Goal: Task Accomplishment & Management: Use online tool/utility

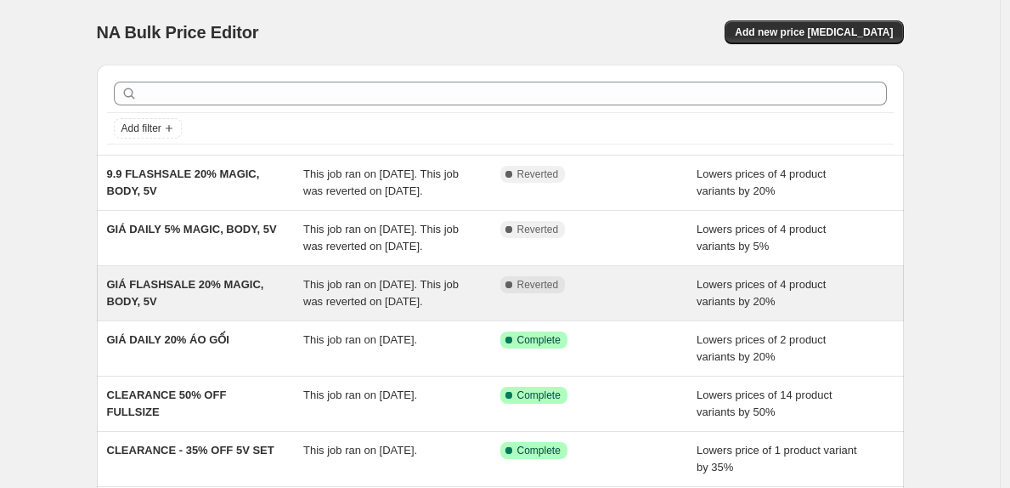
click at [316, 308] on span "This job ran on [DATE]. This job was reverted on [DATE]." at bounding box center [380, 293] width 155 height 30
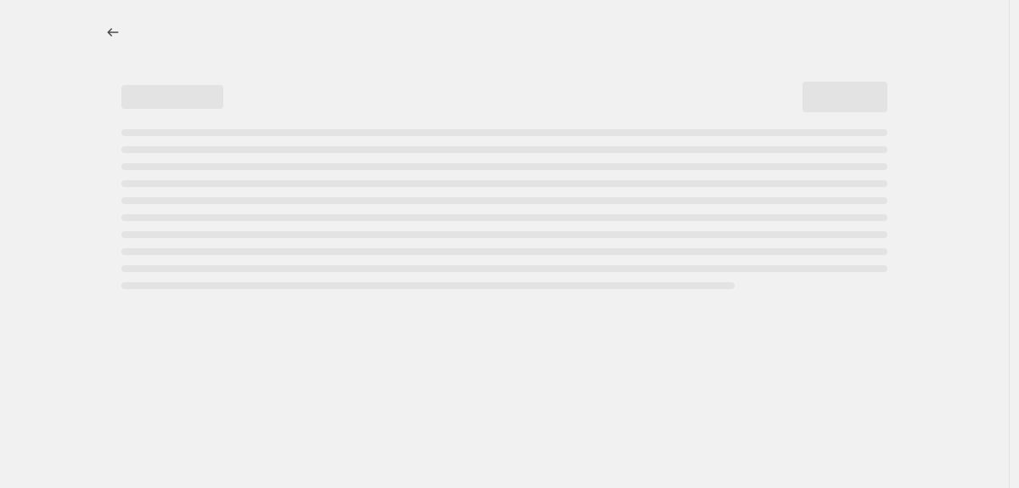
select select "percentage"
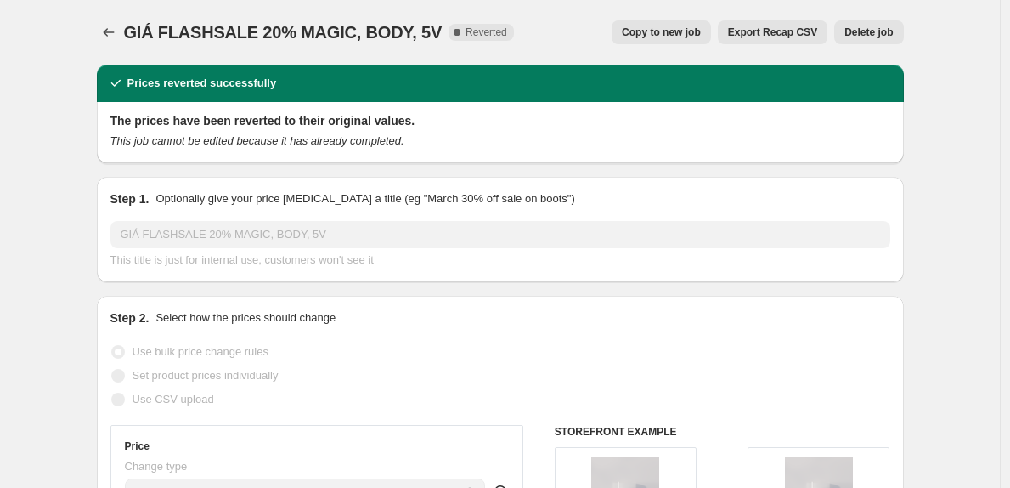
click at [867, 24] on button "Delete job" at bounding box center [868, 32] width 69 height 24
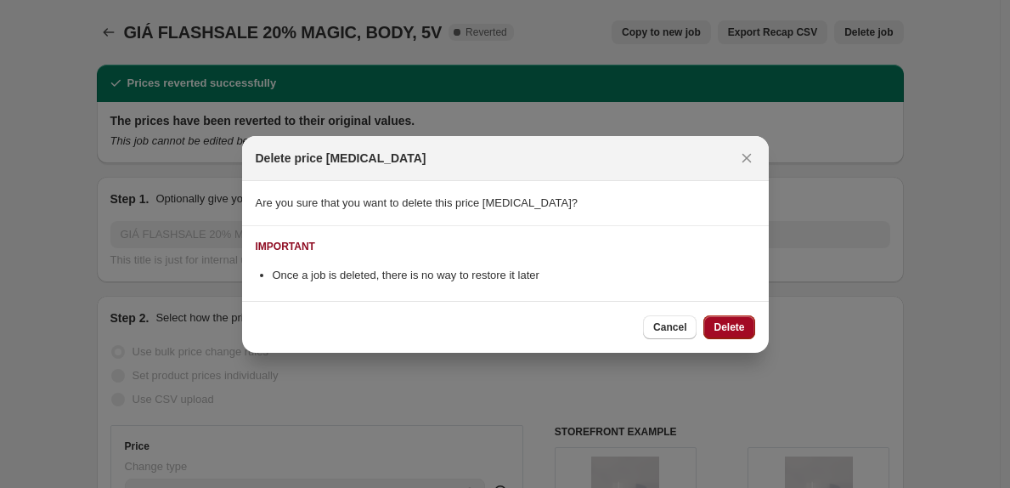
click at [721, 322] on span "Delete" at bounding box center [729, 327] width 31 height 14
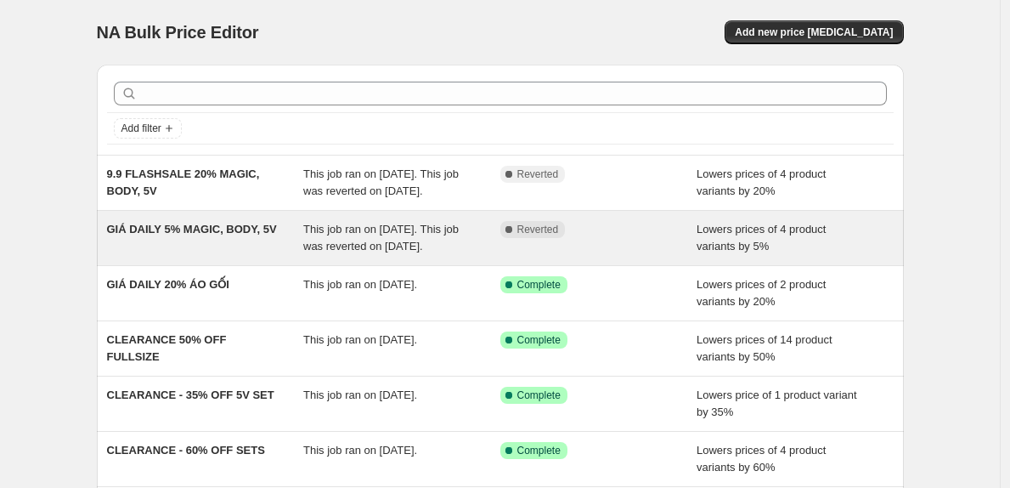
click at [340, 252] on span "This job ran on [DATE]. This job was reverted on [DATE]." at bounding box center [380, 238] width 155 height 30
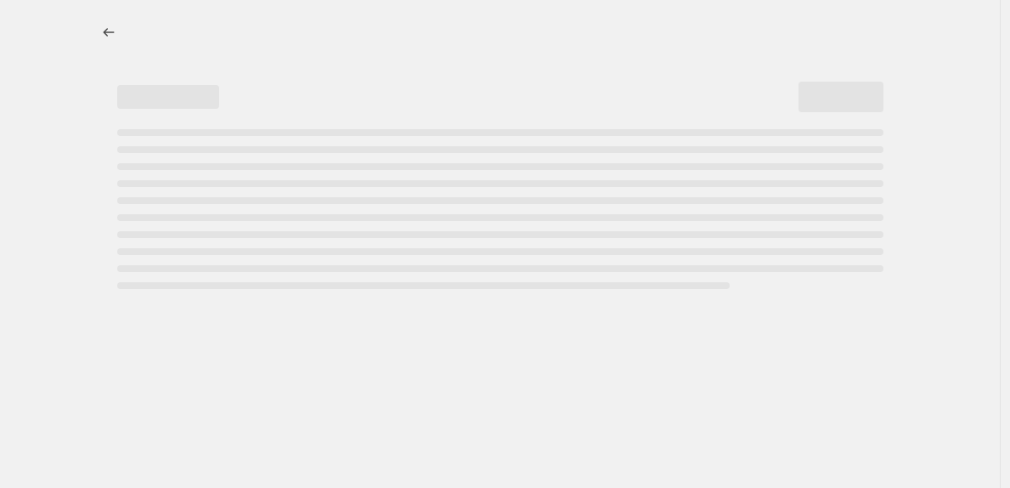
select select "percentage"
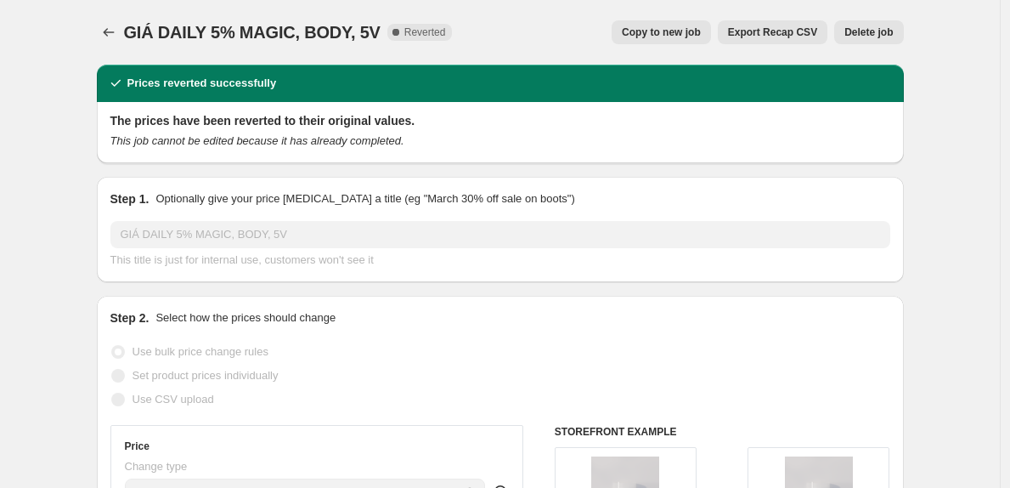
click at [660, 33] on span "Copy to new job" at bounding box center [661, 32] width 79 height 14
select select "percentage"
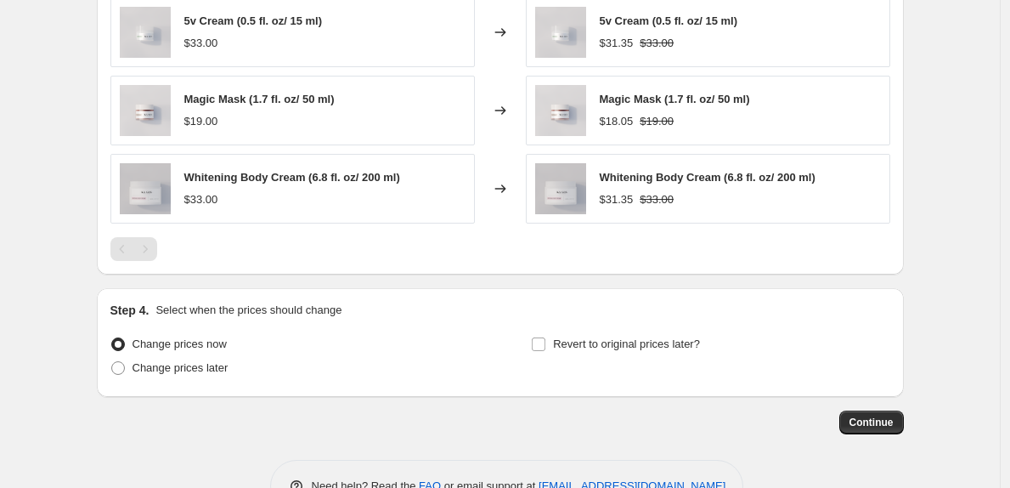
scroll to position [1119, 0]
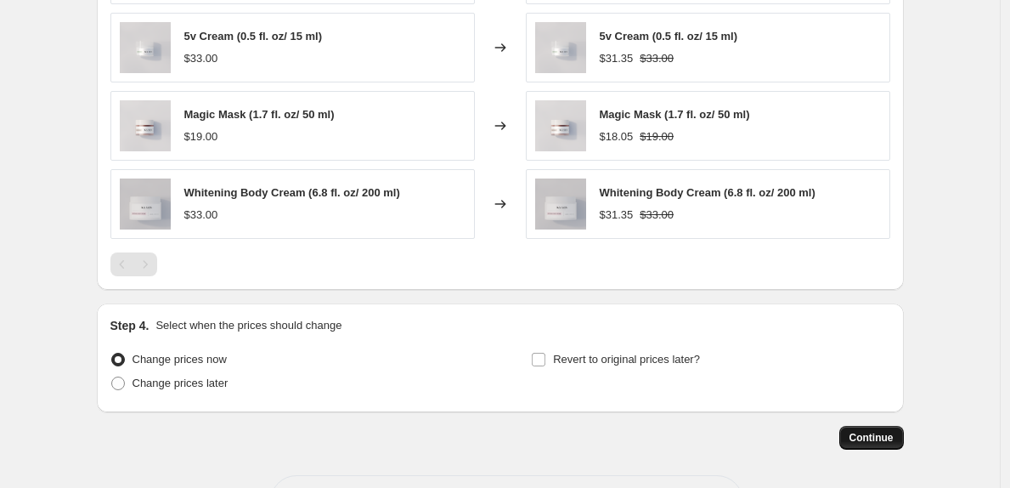
click at [894, 438] on span "Continue" at bounding box center [872, 438] width 44 height 14
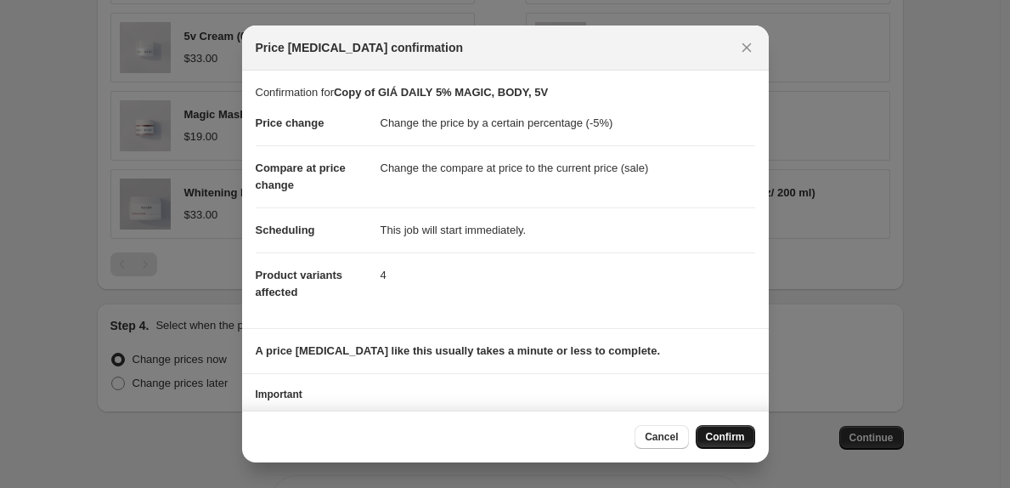
click at [729, 433] on span "Confirm" at bounding box center [725, 437] width 39 height 14
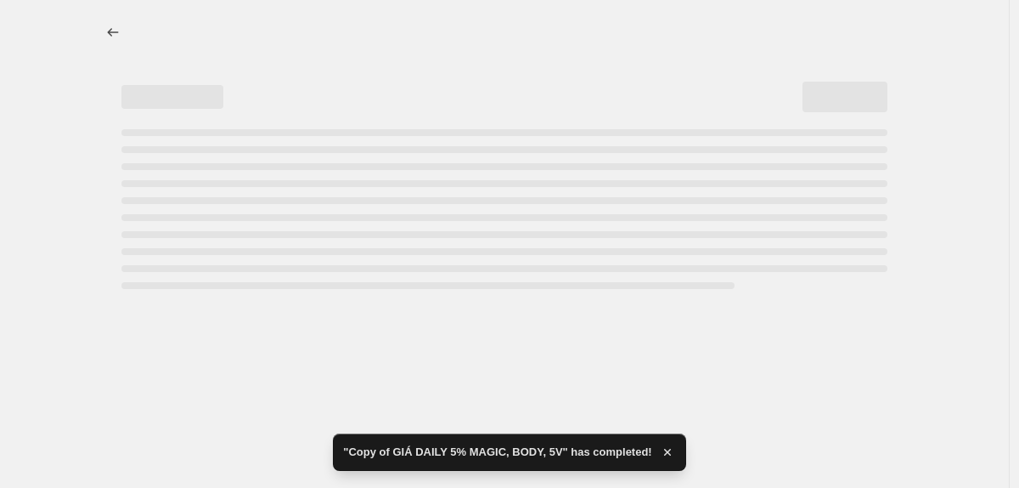
select select "percentage"
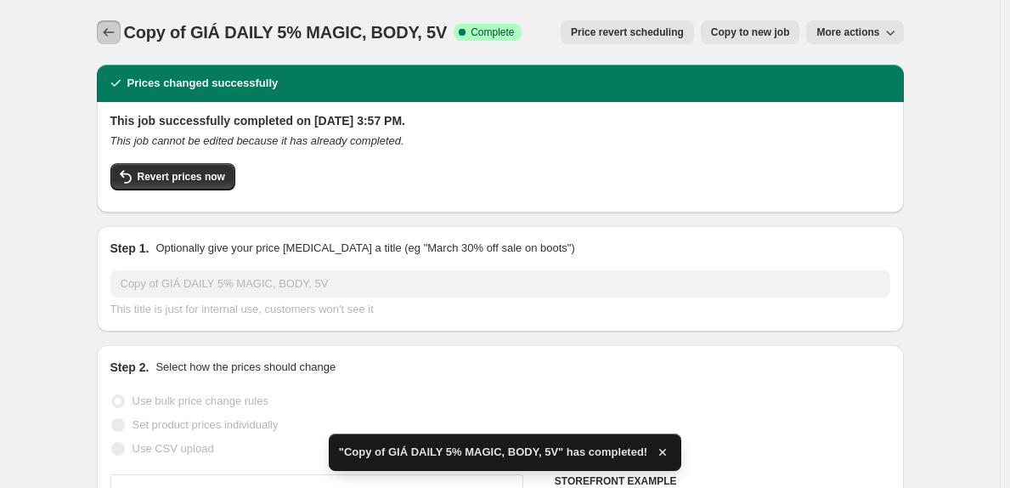
click at [107, 26] on icon "Price change jobs" at bounding box center [108, 32] width 17 height 17
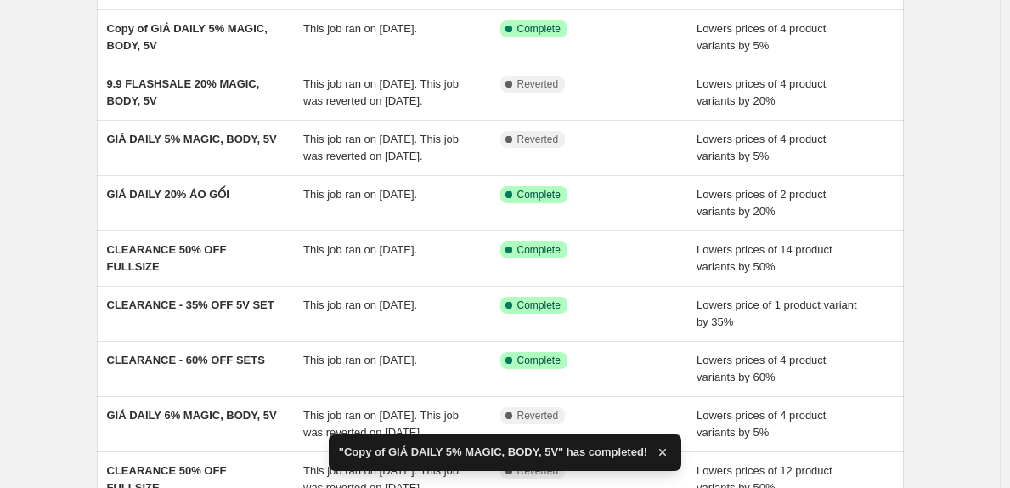
scroll to position [145, 0]
